Goal: Task Accomplishment & Management: Complete application form

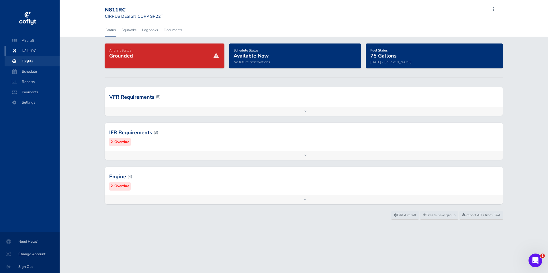
click at [32, 62] on span "Flights" at bounding box center [32, 61] width 44 height 10
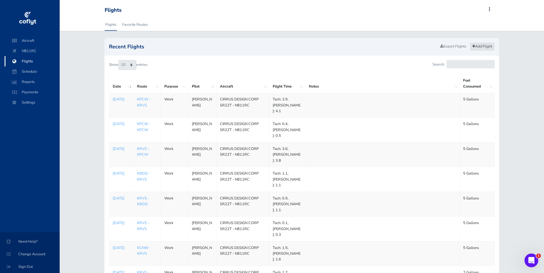
click at [482, 45] on link "Add Flight" at bounding box center [481, 46] width 25 height 8
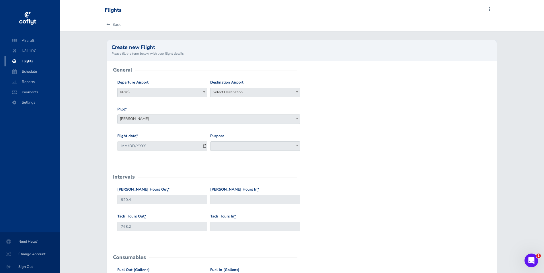
click at [296, 91] on b at bounding box center [297, 91] width 2 height 1
type input "kpnc"
select select "KPNC"
click at [202, 147] on input "[DATE]" at bounding box center [162, 146] width 90 height 9
type input "[DATE]"
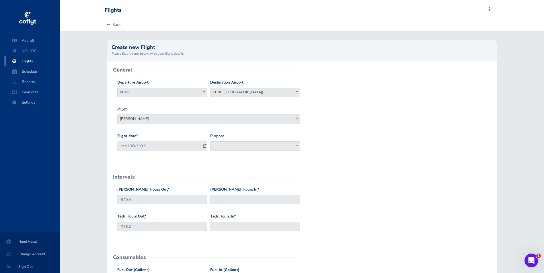
click at [240, 146] on span at bounding box center [255, 146] width 90 height 9
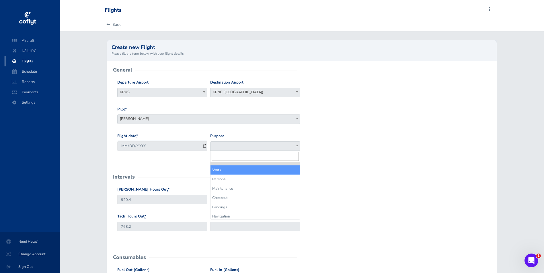
select select "Work"
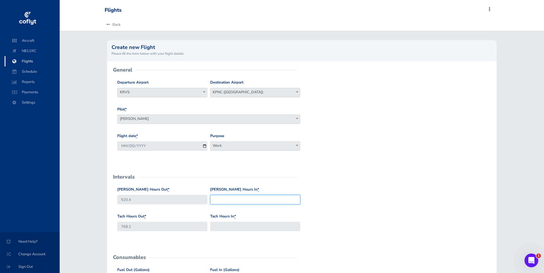
click at [230, 199] on input "Hobbs Hours In *" at bounding box center [255, 199] width 90 height 9
type input "921.1"
click at [229, 227] on input "Tach Hours In *" at bounding box center [255, 226] width 90 height 9
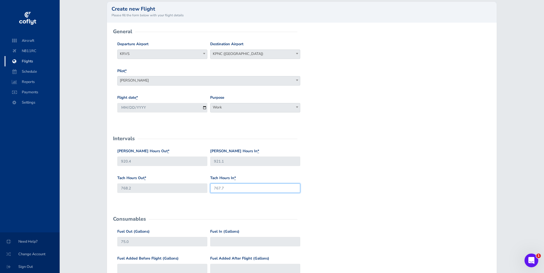
scroll to position [57, 0]
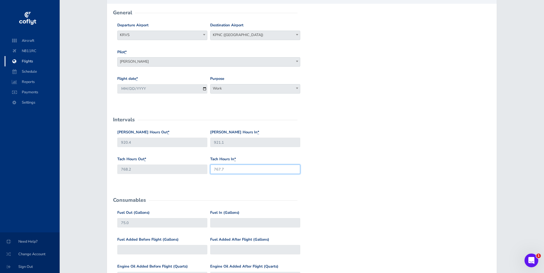
type input "767.7"
click at [229, 224] on input "Fuel In (Gallons)" at bounding box center [255, 222] width 90 height 9
type input "70"
click at [350, 224] on div "Fuel Out (Gallons) 75.0 Fuel In (Gallons) 70" at bounding box center [302, 223] width 372 height 27
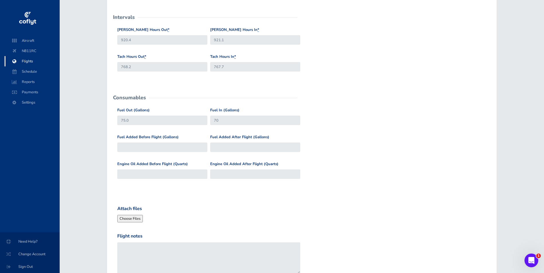
scroll to position [201, 0]
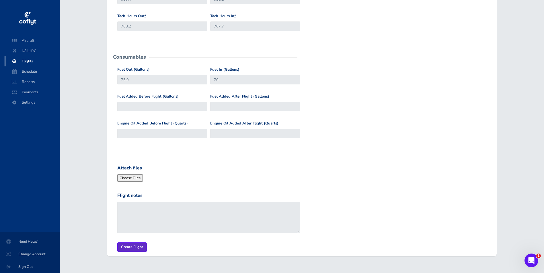
click at [135, 248] on input "Create Flight" at bounding box center [132, 247] width 30 height 9
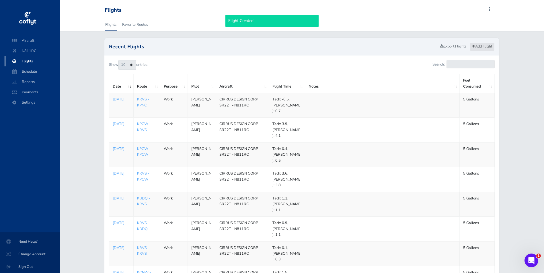
click at [480, 45] on link "Add Flight" at bounding box center [481, 46] width 25 height 8
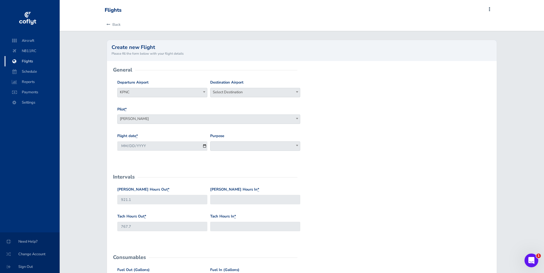
click at [285, 92] on span "Select Destination" at bounding box center [254, 92] width 89 height 8
click at [245, 102] on input "search" at bounding box center [255, 103] width 87 height 9
type input "krvs"
select select "KRVS"
click at [203, 146] on input "2025-08-21" at bounding box center [162, 146] width 90 height 9
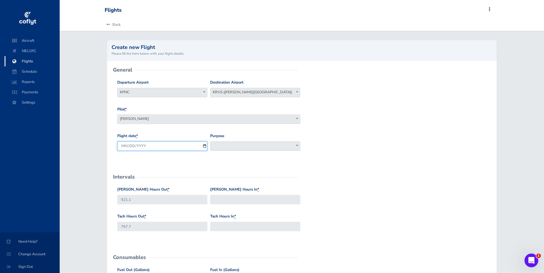
type input "2025-07-28"
click at [242, 147] on span at bounding box center [255, 146] width 90 height 9
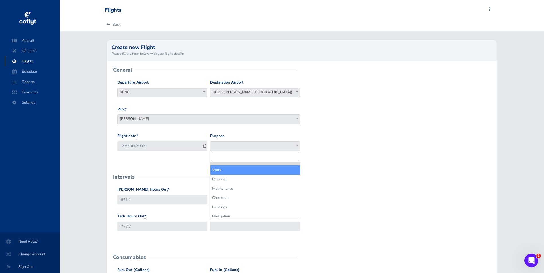
select select "Work"
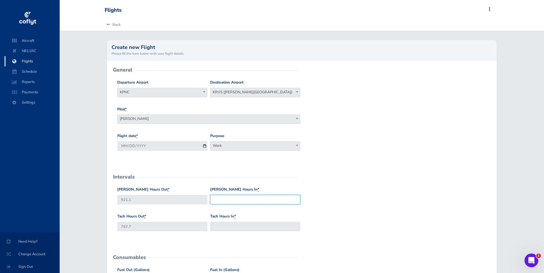
click at [236, 200] on input "Hobbs Hours In *" at bounding box center [255, 199] width 90 height 9
type input "921.6"
click at [222, 227] on input "Tach Hours In *" at bounding box center [255, 226] width 90 height 9
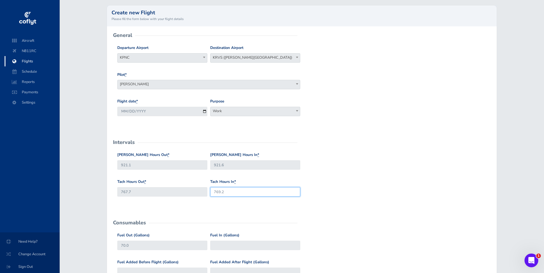
scroll to position [86, 0]
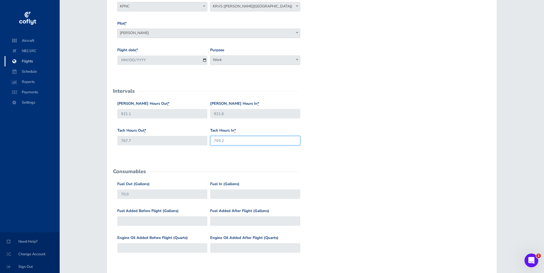
type input "769.2"
click at [234, 196] on input "Fuel In (Gallons)" at bounding box center [255, 194] width 90 height 9
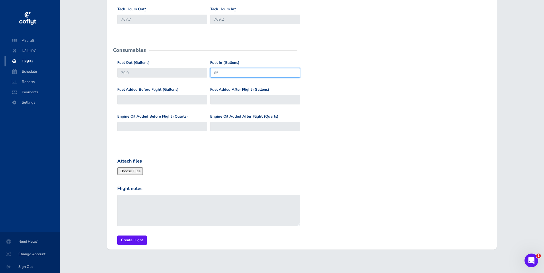
scroll to position [213, 0]
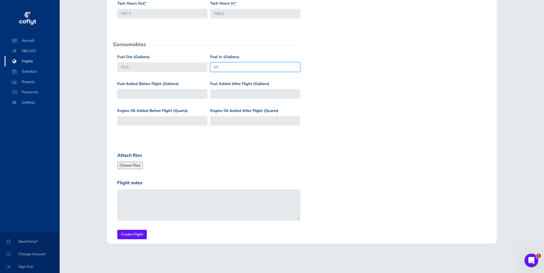
type input "65"
click at [230, 165] on div "Attach files" at bounding box center [209, 160] width 186 height 17
click at [134, 236] on input "Create Flight" at bounding box center [132, 234] width 30 height 9
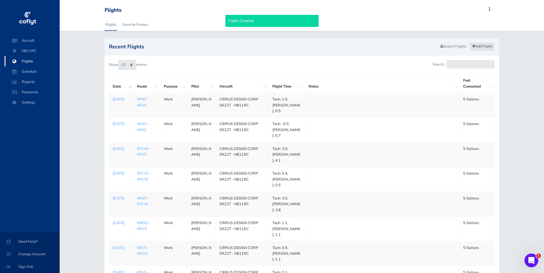
click at [481, 46] on link "Add Flight" at bounding box center [481, 46] width 25 height 8
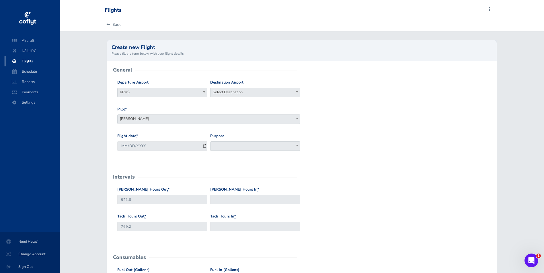
click at [245, 93] on span "Select Destination" at bounding box center [254, 92] width 89 height 8
type input "95f"
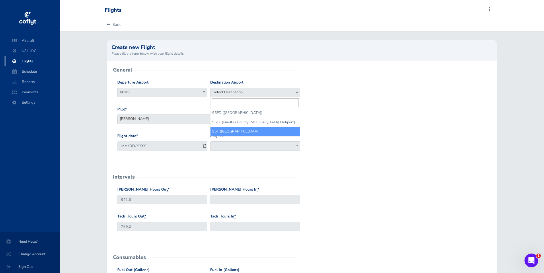
select select "95F"
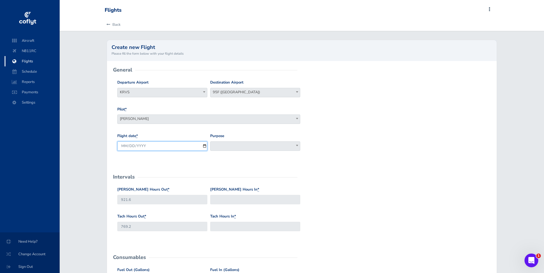
click at [205, 145] on input "[DATE]" at bounding box center [162, 146] width 90 height 9
type input "[DATE]"
click at [250, 146] on span at bounding box center [255, 146] width 90 height 9
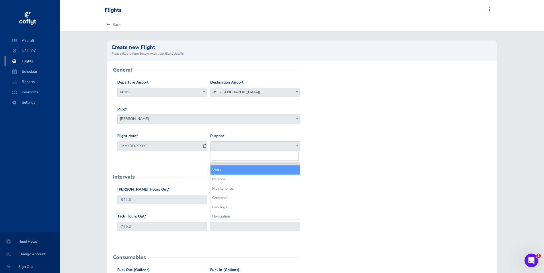
select select "Work"
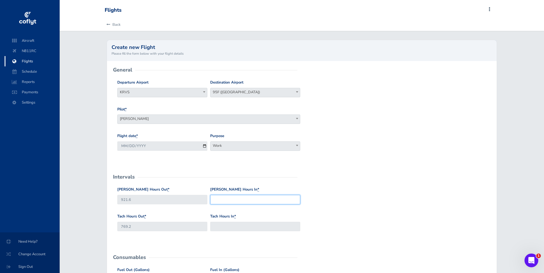
click at [232, 200] on input "Hobbs Hours In *" at bounding box center [255, 199] width 90 height 9
click at [255, 199] on input "Hobbs Hours In *" at bounding box center [255, 199] width 90 height 9
type input "922.0"
click at [234, 227] on input "Tach Hours In *" at bounding box center [255, 226] width 90 height 9
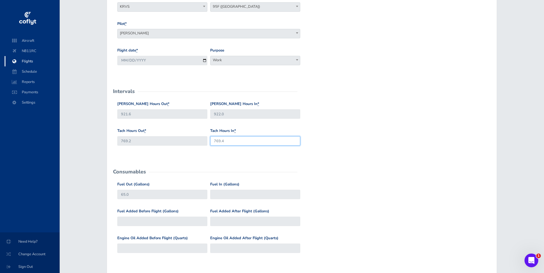
scroll to position [86, 0]
type input "769.4"
click at [226, 195] on input "Fuel In (Gallons)" at bounding box center [255, 194] width 90 height 9
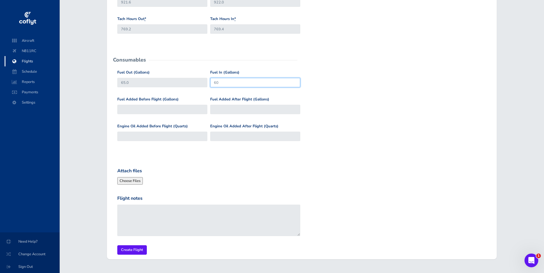
scroll to position [201, 0]
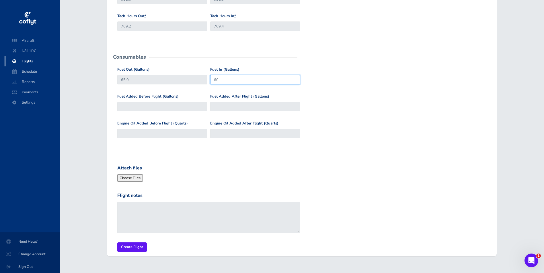
type input "60"
click at [224, 105] on input "Fuel Added After Flight (Gallons)" at bounding box center [255, 106] width 90 height 9
type input "30"
click at [132, 248] on input "Create Flight" at bounding box center [132, 247] width 30 height 9
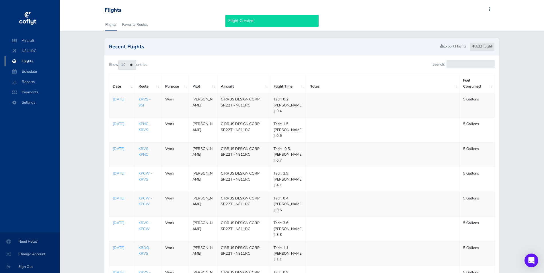
click at [479, 45] on link "Add Flight" at bounding box center [481, 46] width 25 height 8
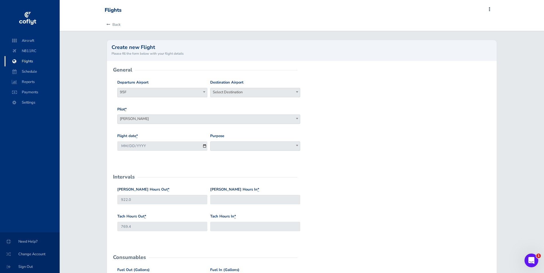
click at [265, 92] on span "Select Destination" at bounding box center [254, 92] width 89 height 8
type input "krvs"
select select "KRVS"
click at [203, 146] on input "[DATE]" at bounding box center [162, 146] width 90 height 9
type input "[DATE]"
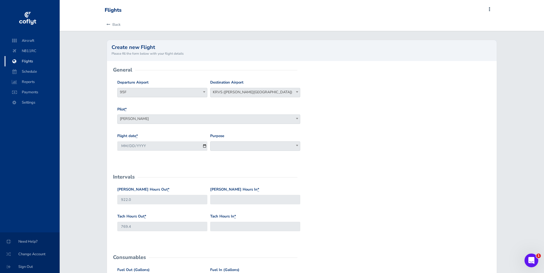
click at [228, 147] on span at bounding box center [255, 146] width 90 height 9
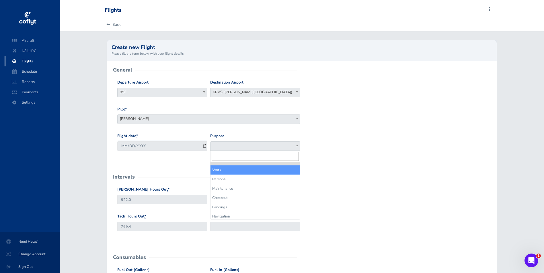
select select "Work"
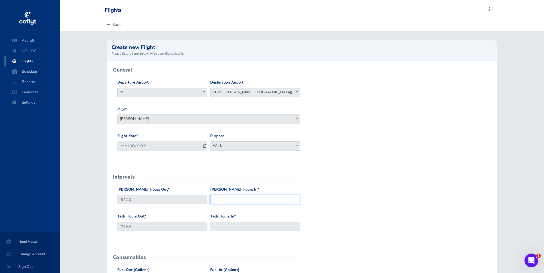
click at [240, 201] on input "[PERSON_NAME] Hours In *" at bounding box center [255, 199] width 90 height 9
type input "922.3"
click at [227, 228] on input "Tach Hours In *" at bounding box center [255, 226] width 90 height 9
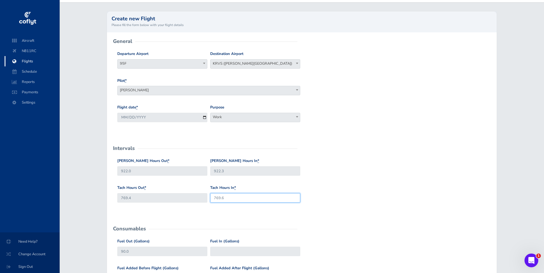
scroll to position [86, 0]
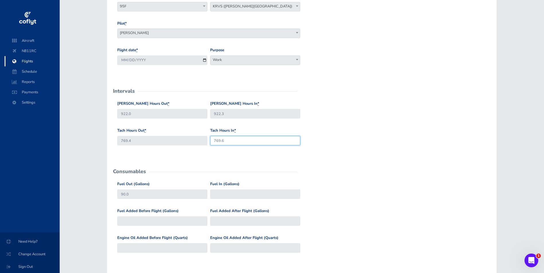
type input "769.6"
click at [228, 194] on input "Fuel In (Gallons)" at bounding box center [255, 194] width 90 height 9
type input "85"
click at [346, 205] on div "Fuel Out (Gallons) 90.0 Fuel In (Gallons) 85" at bounding box center [302, 194] width 372 height 27
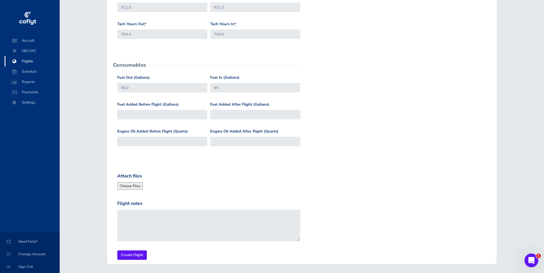
scroll to position [213, 0]
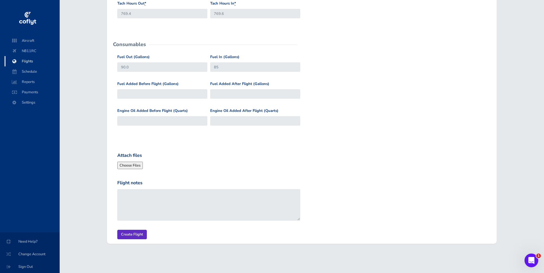
click at [136, 234] on input "Create Flight" at bounding box center [132, 234] width 30 height 9
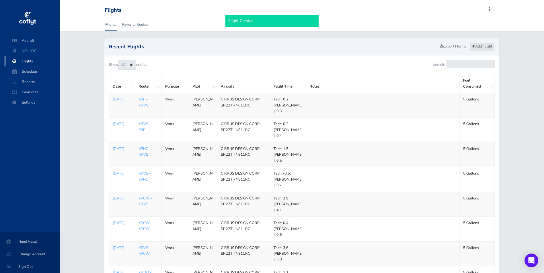
click at [483, 43] on link "Add Flight" at bounding box center [481, 46] width 25 height 8
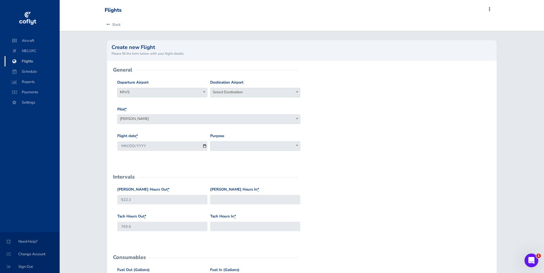
click at [231, 90] on span "Select Destination" at bounding box center [254, 92] width 89 height 8
type input "ktul"
select select "KTUL"
click at [203, 147] on input "[DATE]" at bounding box center [162, 146] width 90 height 9
type input "[DATE]"
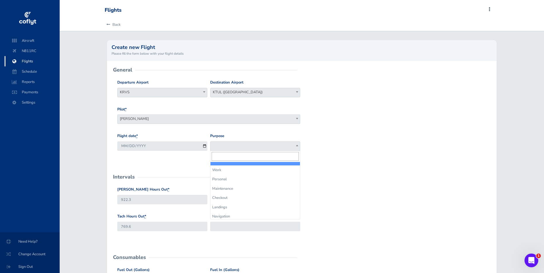
click at [236, 147] on span at bounding box center [255, 146] width 90 height 9
select select "Work"
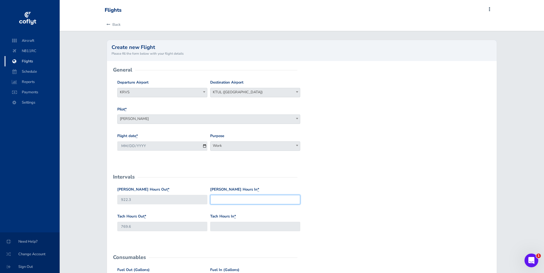
click at [232, 201] on input "Hobbs Hours In *" at bounding box center [255, 199] width 90 height 9
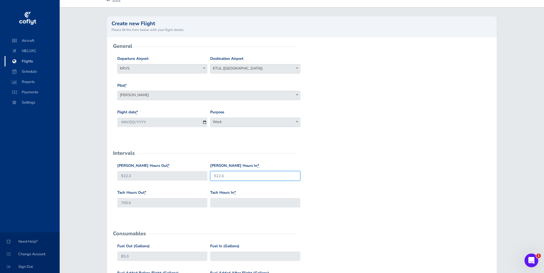
scroll to position [57, 0]
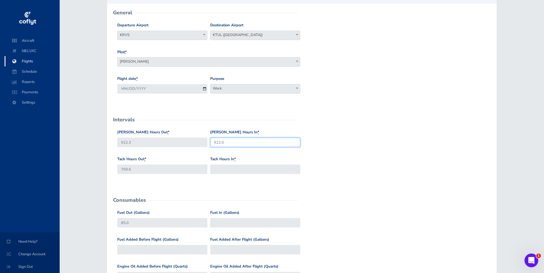
type input "922.6"
click at [232, 169] on input "Tach Hours In *" at bounding box center [255, 169] width 90 height 9
type input "769.8"
click at [222, 222] on input "Fuel In (Gallons)" at bounding box center [255, 222] width 90 height 9
type input "80"
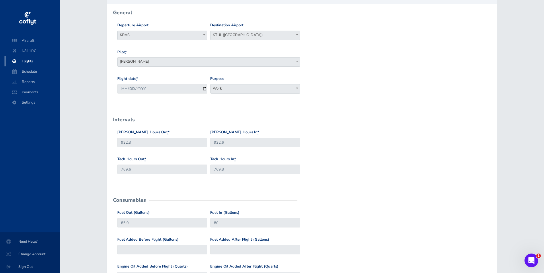
click at [385, 204] on form "General Departure Airport Select Departure KRVS KRVS Destination Airport Select…" at bounding box center [301, 204] width 381 height 383
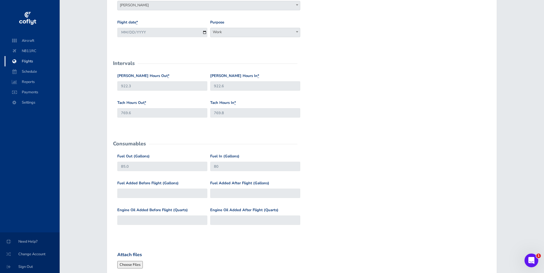
scroll to position [201, 0]
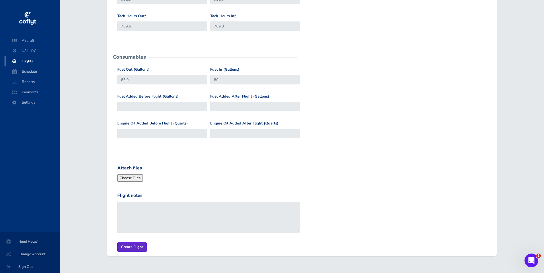
click at [130, 247] on input "Create Flight" at bounding box center [132, 247] width 30 height 9
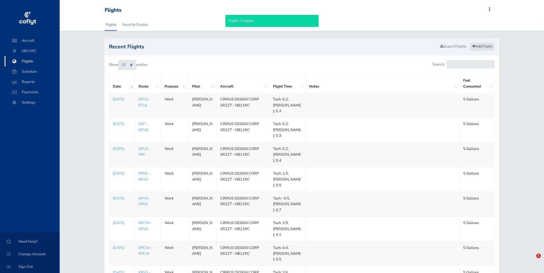
click at [483, 46] on link "Add Flight" at bounding box center [481, 46] width 25 height 8
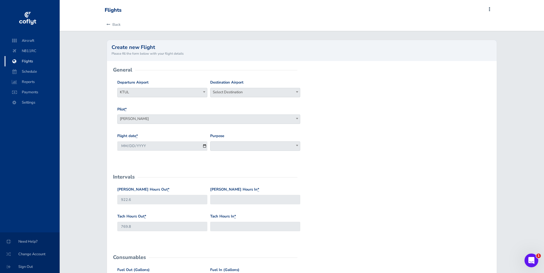
click at [263, 89] on span "Select Destination" at bounding box center [254, 92] width 89 height 8
type input "krvs"
select select "KRVS"
click at [204, 146] on input "[DATE]" at bounding box center [162, 146] width 90 height 9
type input "[DATE]"
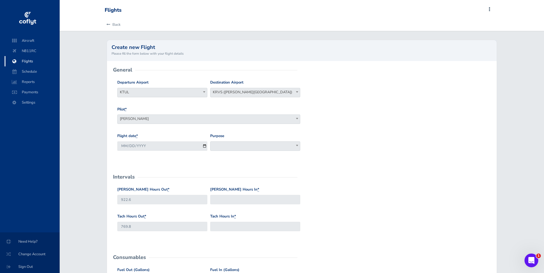
click at [238, 144] on span at bounding box center [255, 146] width 90 height 9
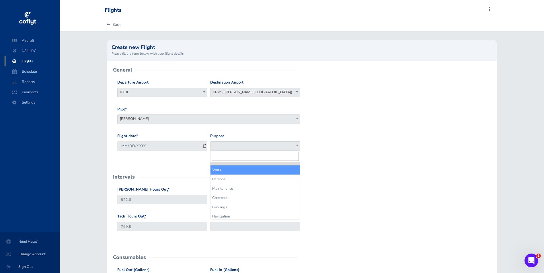
select select "Work"
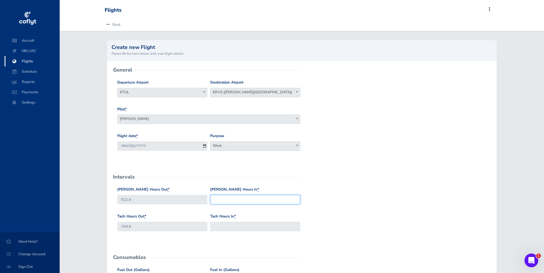
click at [227, 201] on input "[PERSON_NAME] Hours In *" at bounding box center [255, 199] width 90 height 9
type input "923.0"
click at [220, 225] on input "Tach Hours In *" at bounding box center [255, 226] width 90 height 9
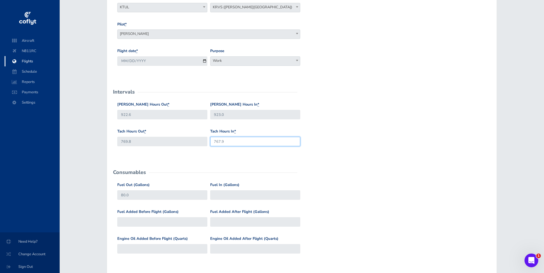
scroll to position [86, 0]
type input "767.9"
click at [223, 195] on input "Fuel In (Gallons)" at bounding box center [255, 194] width 90 height 9
type input "75"
click at [316, 173] on form "General Departure Airport Select Departure KTUL KTUL Destination Airport Select…" at bounding box center [301, 175] width 381 height 383
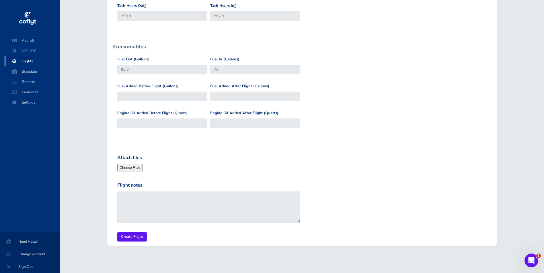
scroll to position [213, 0]
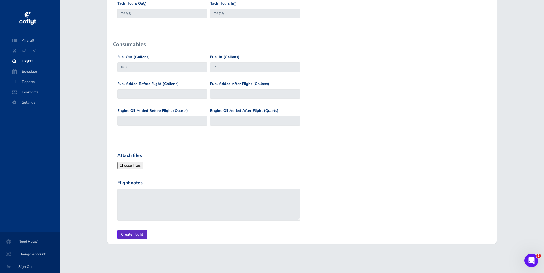
click at [136, 233] on input "Create Flight" at bounding box center [132, 234] width 30 height 9
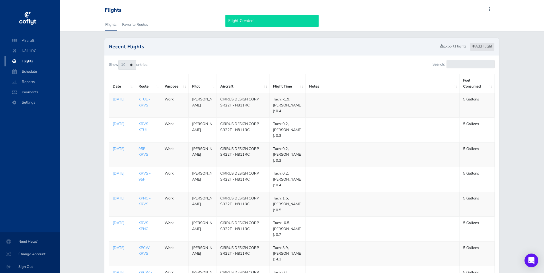
click at [482, 44] on link "Add Flight" at bounding box center [481, 46] width 25 height 8
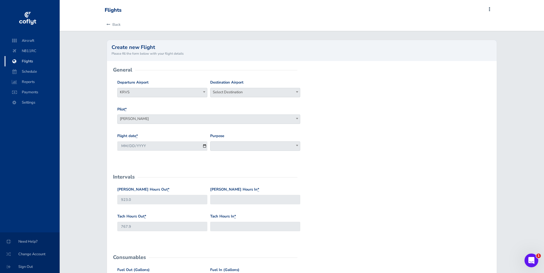
click at [259, 91] on span "Select Destination" at bounding box center [254, 92] width 89 height 8
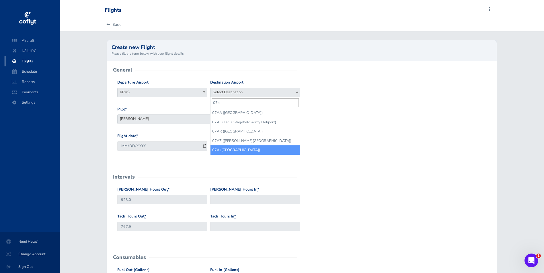
type input "07a"
select select "07A"
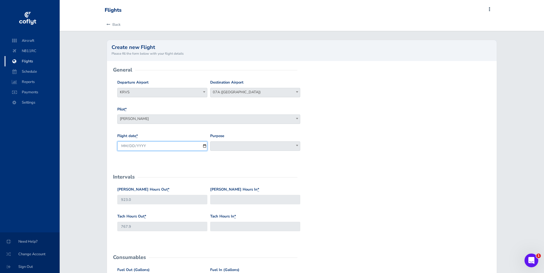
click at [203, 145] on input "[DATE]" at bounding box center [162, 146] width 90 height 9
type input "[DATE]"
click at [224, 147] on span at bounding box center [255, 146] width 90 height 9
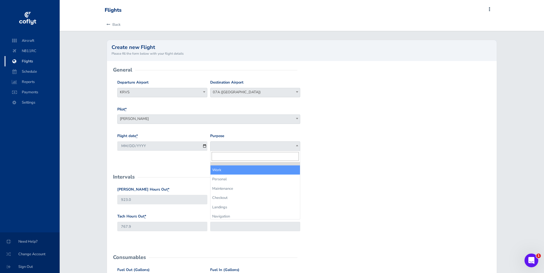
select select "Work"
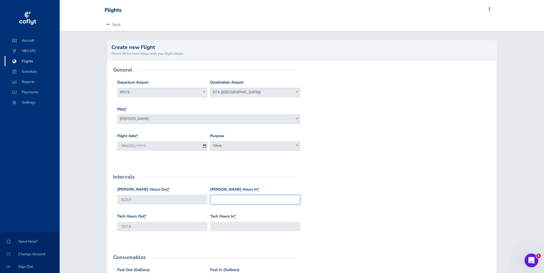
click at [228, 200] on input "[PERSON_NAME] Hours In *" at bounding box center [255, 199] width 90 height 9
type input "926.3"
click at [218, 227] on input "Tach Hours In *" at bounding box center [255, 226] width 90 height 9
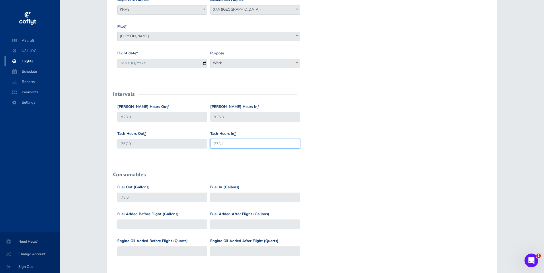
scroll to position [86, 0]
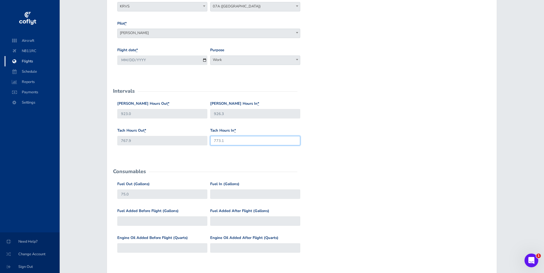
type input "773.1"
click at [218, 194] on input "Fuel In (Gallons)" at bounding box center [255, 194] width 90 height 9
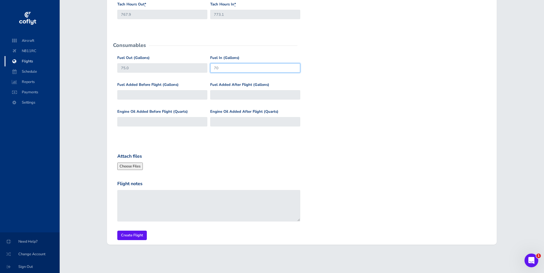
scroll to position [213, 0]
type input "70"
click at [134, 235] on input "Create Flight" at bounding box center [132, 234] width 30 height 9
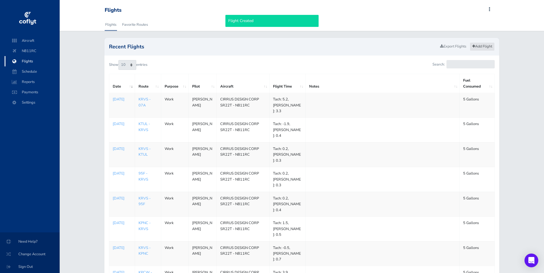
click at [483, 47] on link "Add Flight" at bounding box center [481, 46] width 25 height 8
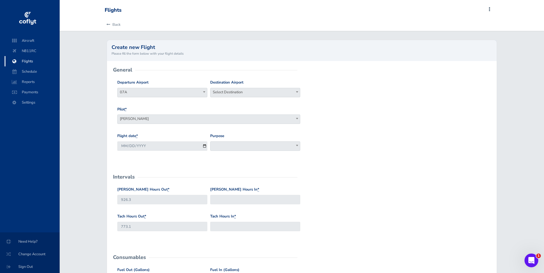
click at [250, 93] on span "Select Destination" at bounding box center [254, 92] width 89 height 8
type input "kheg"
select select "KHEG"
click at [205, 146] on input "[DATE]" at bounding box center [162, 146] width 90 height 9
type input "[DATE]"
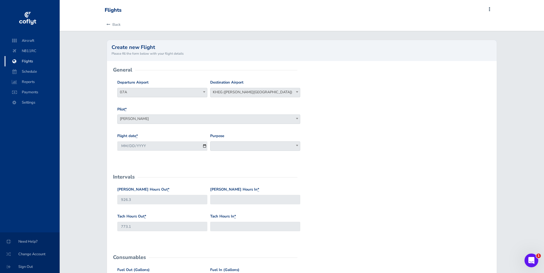
click at [226, 146] on span at bounding box center [255, 146] width 90 height 9
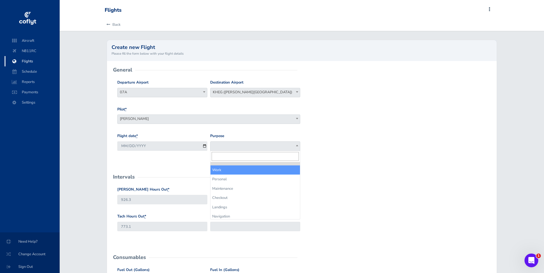
select select "Work"
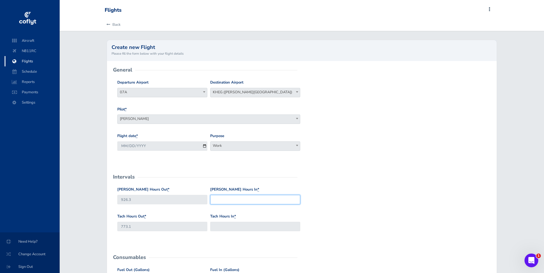
click at [230, 201] on input "Hobbs Hours In *" at bounding box center [255, 199] width 90 height 9
type input "927.9"
click at [230, 226] on input "Tach Hours In *" at bounding box center [255, 226] width 90 height 9
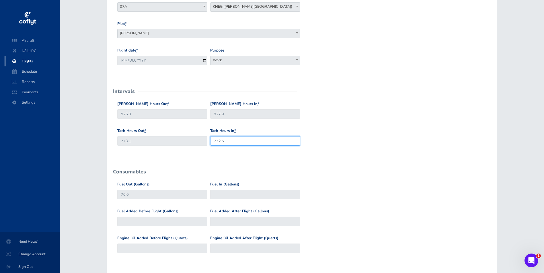
scroll to position [86, 0]
type input "772.5"
click at [228, 195] on input "Fuel In (Gallons)" at bounding box center [255, 194] width 90 height 9
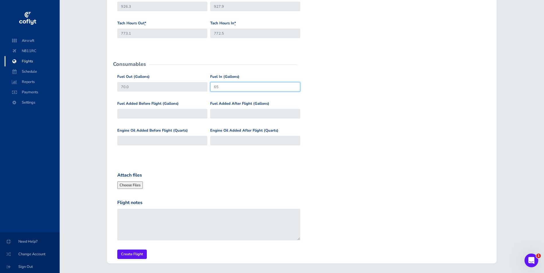
scroll to position [201, 0]
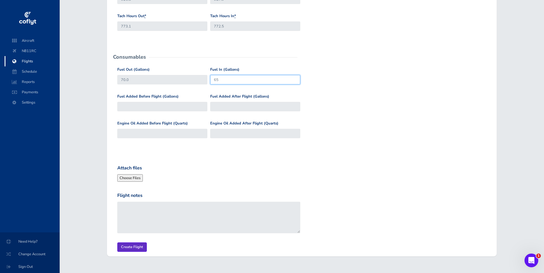
type input "65"
click at [124, 248] on input "Create Flight" at bounding box center [132, 247] width 30 height 9
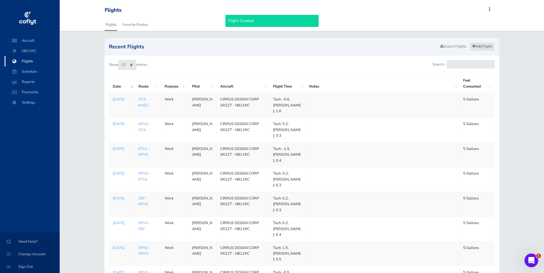
click at [483, 45] on link "Add Flight" at bounding box center [481, 46] width 25 height 8
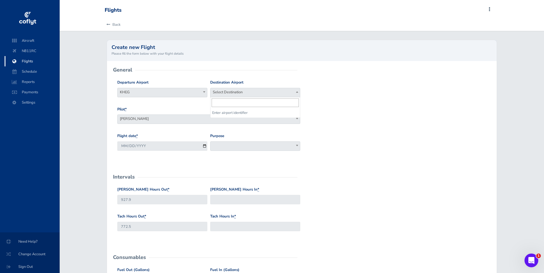
click at [238, 93] on span "Select Destination" at bounding box center [254, 92] width 89 height 8
type input "knqa"
select select "KNQA"
click at [203, 147] on input "[DATE]" at bounding box center [162, 146] width 90 height 9
type input "[DATE]"
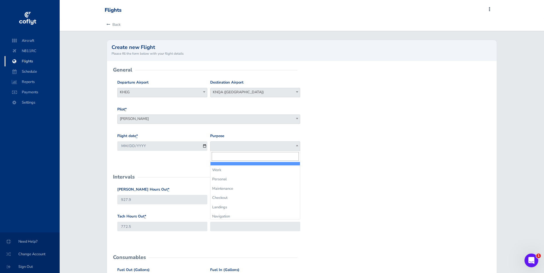
click at [236, 147] on span at bounding box center [255, 146] width 90 height 9
select select "Work"
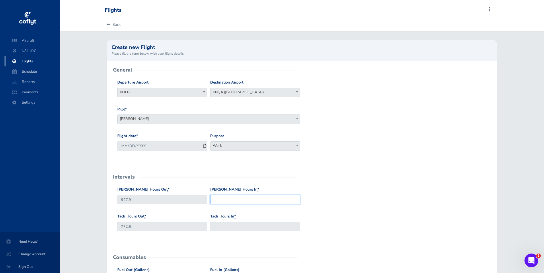
click at [227, 202] on input "[PERSON_NAME] Hours In *" at bounding box center [255, 199] width 90 height 9
type input "930.8"
click at [229, 226] on input "Tach Hours In *" at bounding box center [255, 226] width 90 height 9
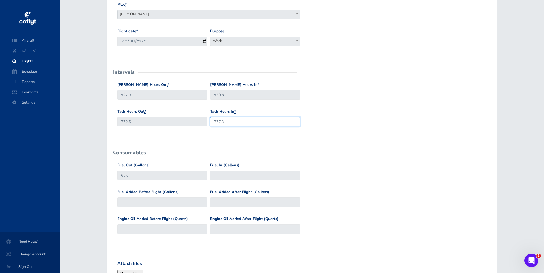
scroll to position [115, 0]
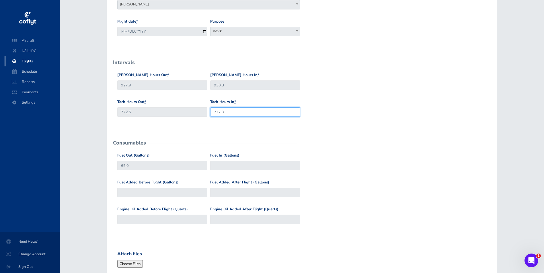
type input "777.3"
click at [222, 166] on input "Fuel In (Gallons)" at bounding box center [255, 165] width 90 height 9
type input "60"
click at [223, 192] on input "Fuel Added After Flight (Gallons)" at bounding box center [255, 192] width 90 height 9
type input "30"
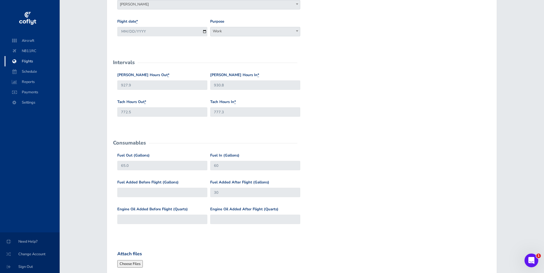
click at [325, 170] on div "Fuel Out (Gallons) 65.0 Fuel In (Gallons) 60" at bounding box center [302, 166] width 372 height 27
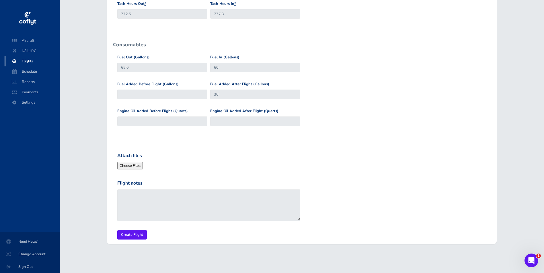
scroll to position [213, 0]
click at [130, 233] on input "Create Flight" at bounding box center [132, 234] width 30 height 9
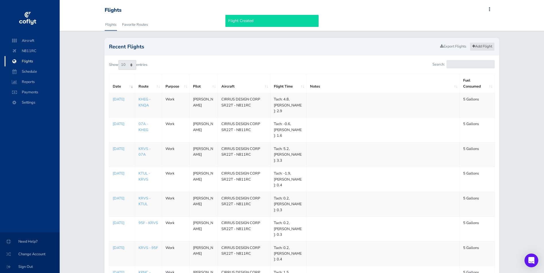
click at [481, 46] on link "Add Flight" at bounding box center [481, 46] width 25 height 8
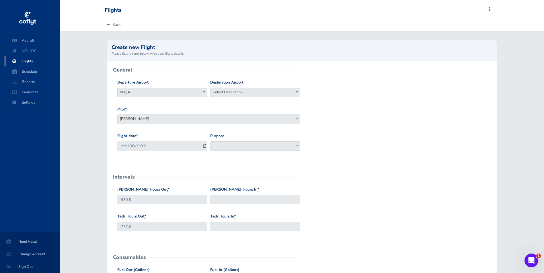
click at [236, 94] on span "Select Destination" at bounding box center [254, 92] width 89 height 8
type input "krvs"
select select "KRVS"
click at [202, 145] on input "2025-08-21" at bounding box center [162, 146] width 90 height 9
type input "2025-08-12"
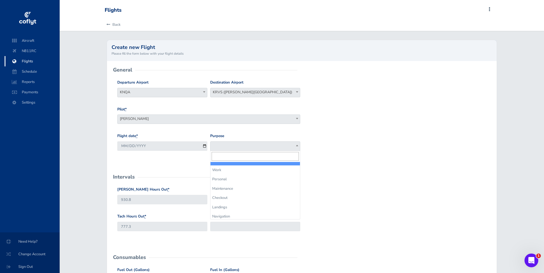
click at [229, 147] on span at bounding box center [255, 146] width 90 height 9
select select "Work"
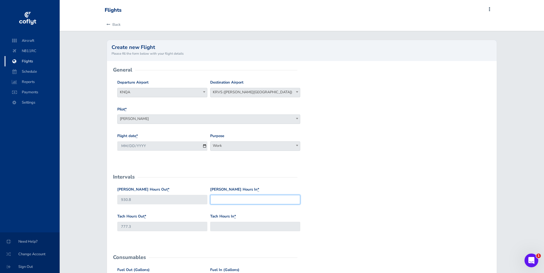
click at [229, 198] on input "Hobbs Hours In *" at bounding box center [255, 199] width 90 height 9
type input "932.8"
click at [224, 227] on input "Tach Hours In *" at bounding box center [255, 226] width 90 height 9
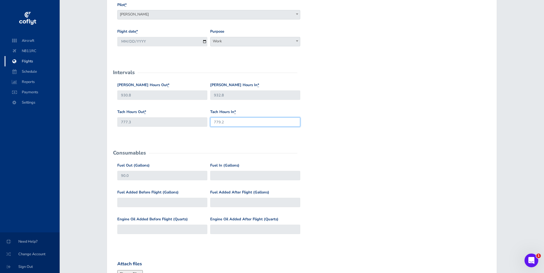
scroll to position [115, 0]
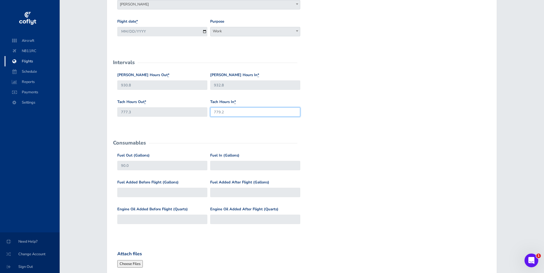
type input "779.2"
click at [224, 166] on input "Fuel In (Gallons)" at bounding box center [255, 165] width 90 height 9
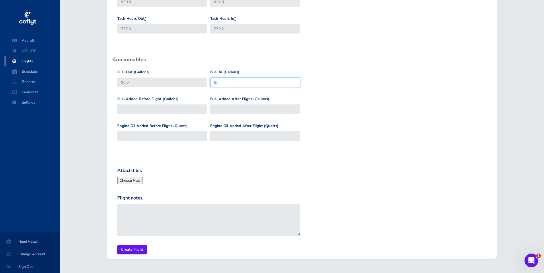
scroll to position [201, 0]
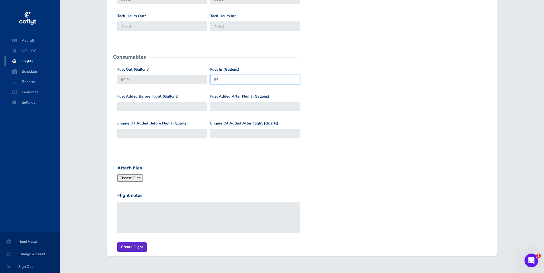
type input "85"
click at [128, 249] on input "Create Flight" at bounding box center [132, 247] width 30 height 9
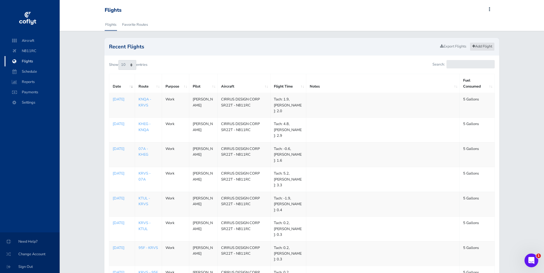
click at [481, 47] on link "Add Flight" at bounding box center [481, 46] width 25 height 8
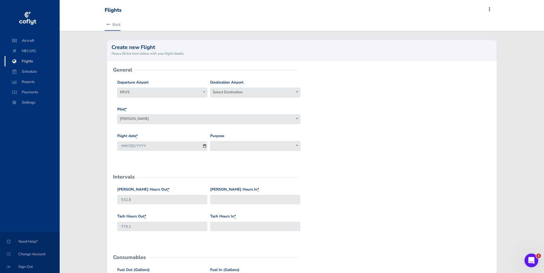
click at [115, 23] on link "Back" at bounding box center [113, 24] width 16 height 13
